Goal: Contribute content

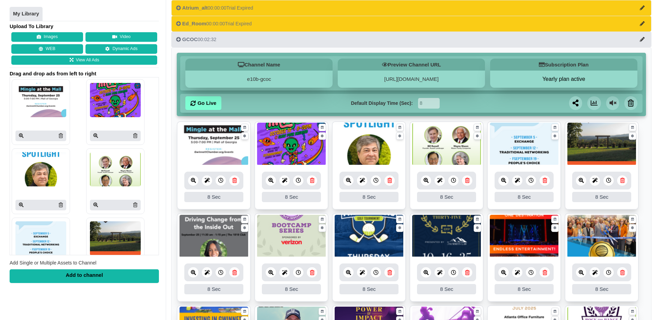
scroll to position [45, 0]
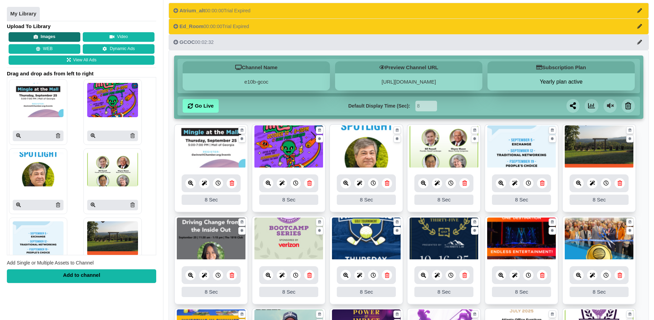
click at [48, 36] on button "Images" at bounding box center [45, 38] width 72 height 10
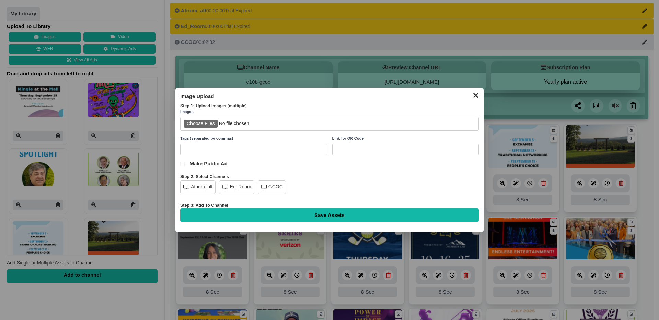
click at [208, 127] on input "file" at bounding box center [329, 124] width 298 height 14
type input "C:\fakepath\Gwinnett Daily Post_NextLevel_300x600 (1).jpg"
click at [275, 191] on div "GCOC" at bounding box center [272, 187] width 28 height 14
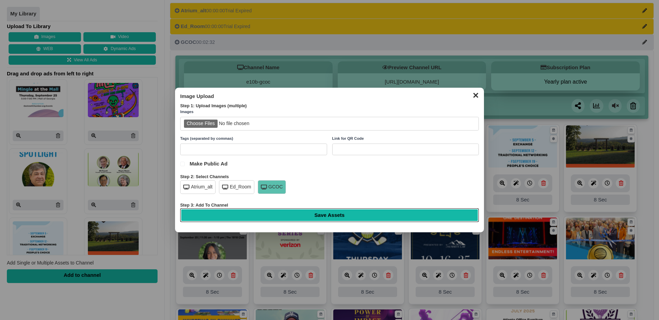
click at [312, 214] on input "Save Assets" at bounding box center [329, 216] width 298 height 14
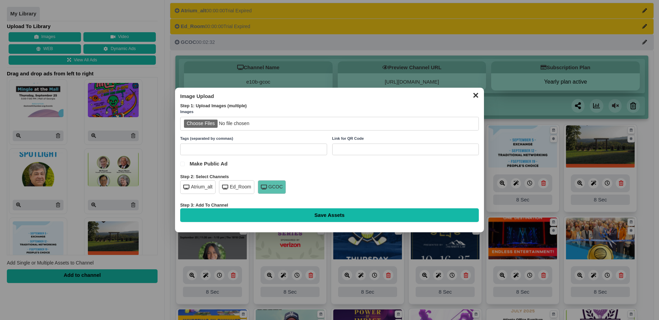
type input "Saving..."
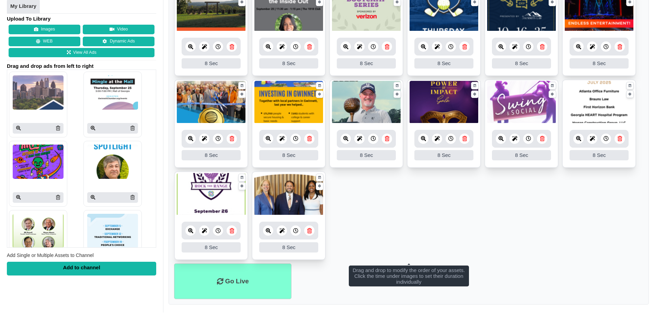
scroll to position [274, 0]
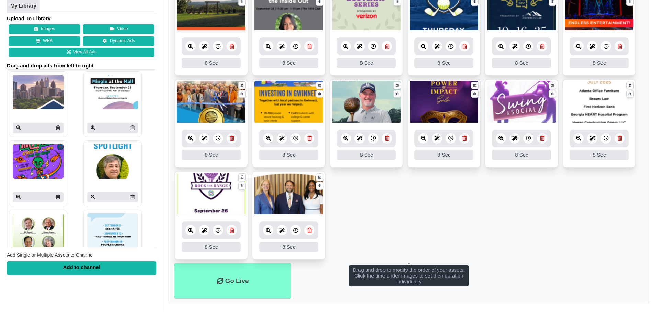
click at [261, 141] on div at bounding box center [288, 139] width 59 height 18
click at [264, 140] on link at bounding box center [268, 138] width 10 height 10
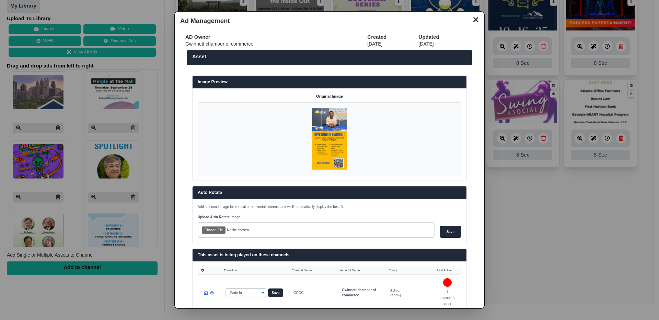
click at [474, 21] on button "✕" at bounding box center [475, 19] width 13 height 10
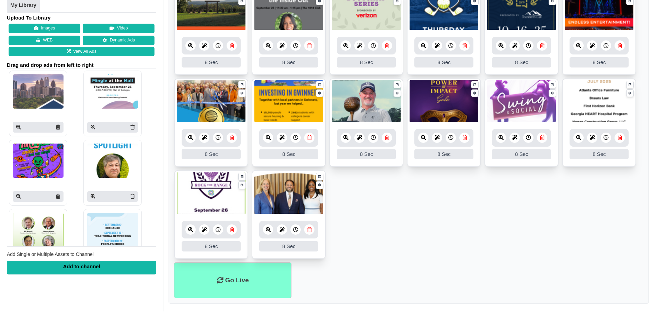
scroll to position [275, 0]
click at [240, 280] on li "Go Live" at bounding box center [232, 281] width 117 height 36
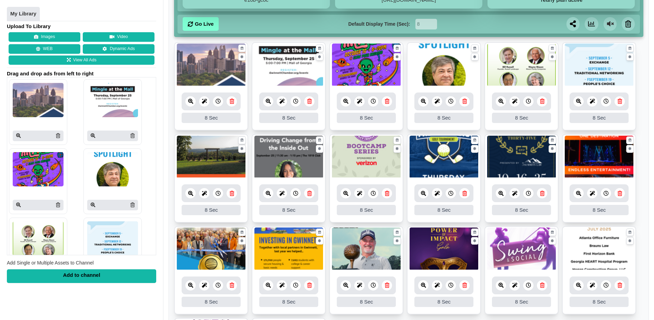
scroll to position [79, 0]
